Goal: Task Accomplishment & Management: Manage account settings

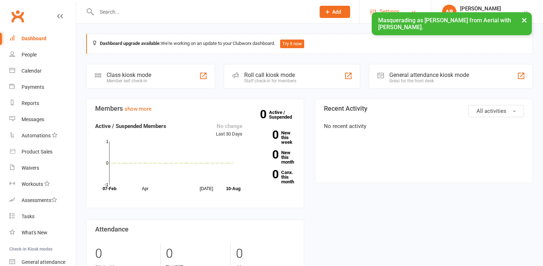
click at [388, 5] on span "Settings" at bounding box center [390, 12] width 20 height 16
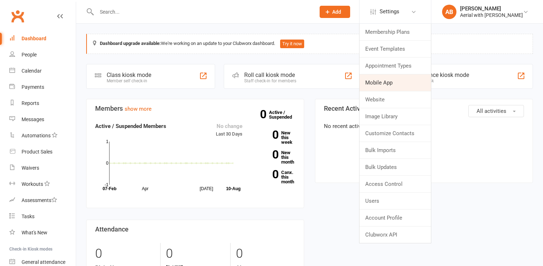
click at [388, 85] on link "Mobile App" at bounding box center [396, 82] width 72 height 17
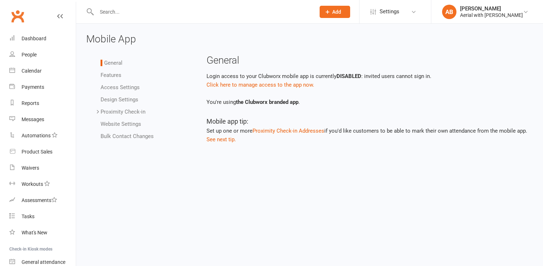
click at [109, 74] on link "Features" at bounding box center [111, 75] width 21 height 6
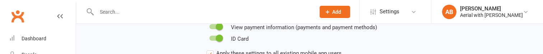
scroll to position [146, 0]
click at [217, 38] on span at bounding box center [219, 38] width 7 height 7
click at [210, 37] on input "checkbox" at bounding box center [210, 37] width 0 height 0
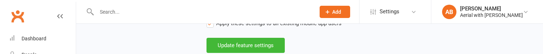
scroll to position [181, 0]
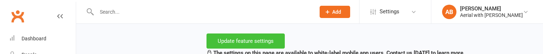
click at [225, 40] on button "Update feature settings" at bounding box center [246, 40] width 78 height 15
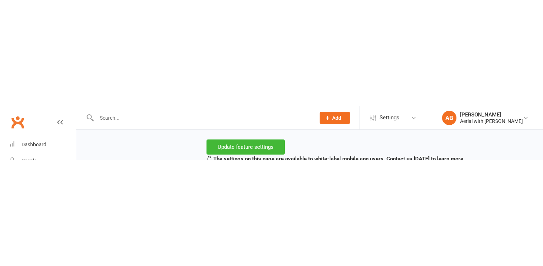
scroll to position [0, 0]
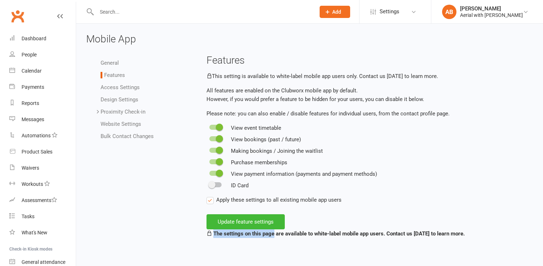
drag, startPoint x: 214, startPoint y: 233, endPoint x: 275, endPoint y: 235, distance: 60.4
click at [275, 235] on strong "The settings on this page are available to white-label mobile app users. Contac…" at bounding box center [339, 233] width 252 height 6
copy strong "The settings on this page"
click at [25, 36] on div "Dashboard" at bounding box center [34, 39] width 25 height 6
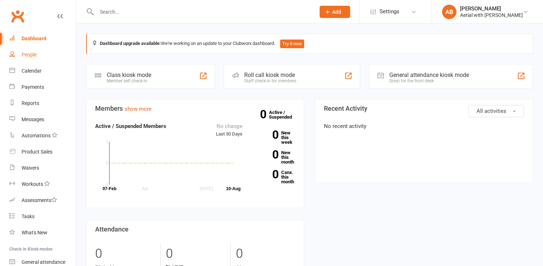
click at [29, 52] on div "People" at bounding box center [29, 55] width 15 height 6
